Goal: Transaction & Acquisition: Download file/media

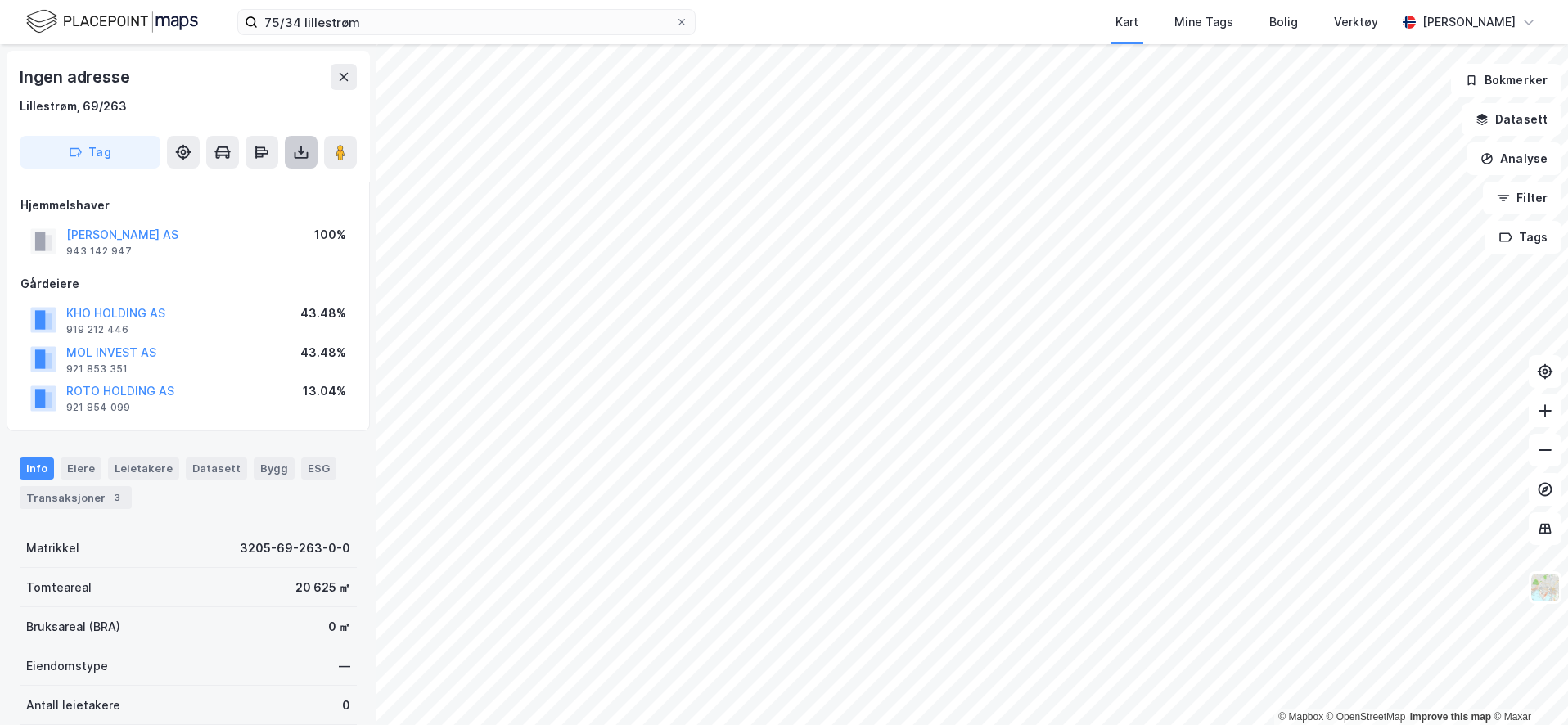
click at [301, 148] on icon at bounding box center [301, 150] width 2 height 9
click at [290, 150] on button at bounding box center [301, 153] width 33 height 33
click at [277, 188] on div "Last ned grunnbok" at bounding box center [230, 185] width 175 height 27
